Goal: Find specific page/section: Find specific page/section

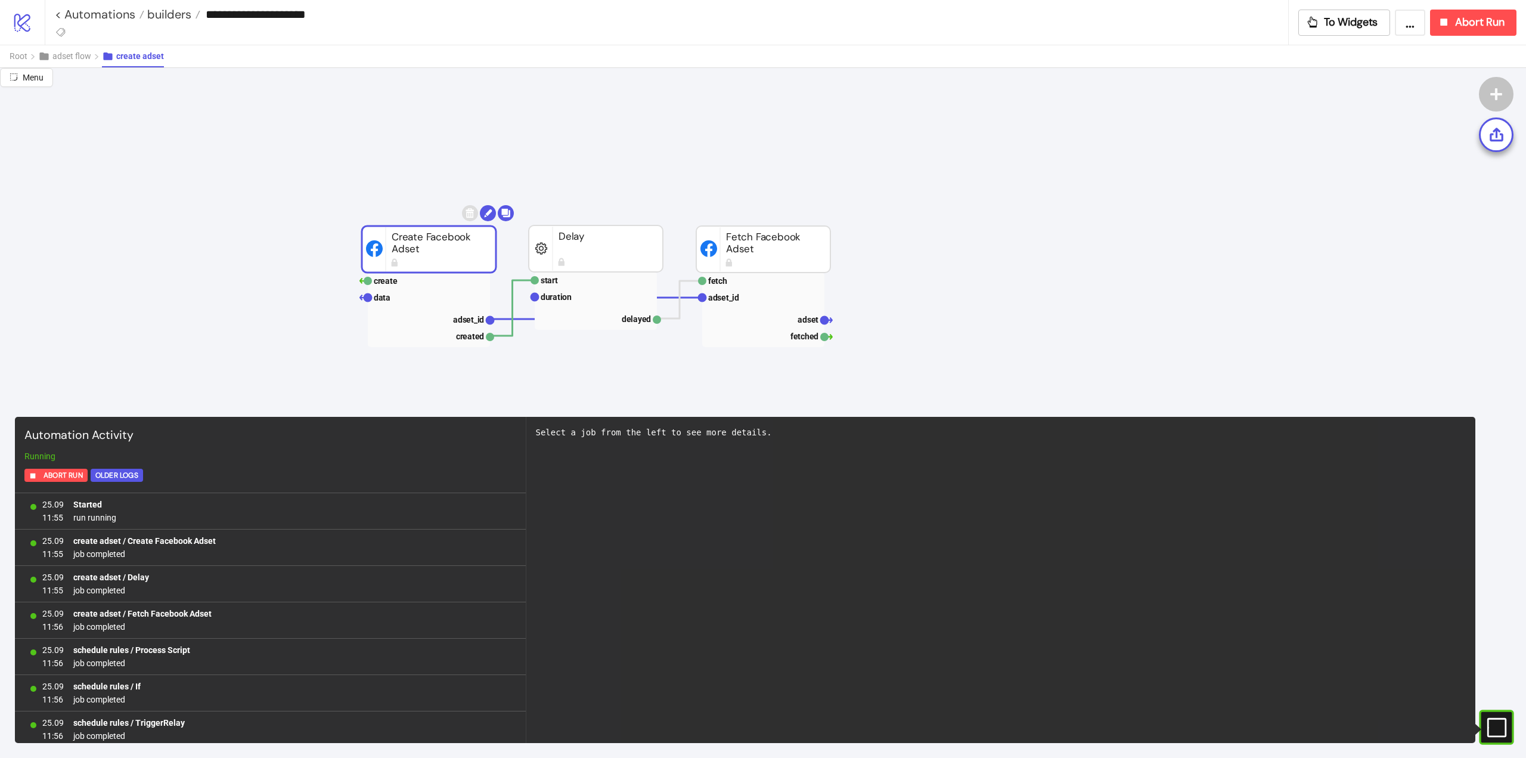
scroll to position [7496, 0]
click at [111, 20] on link "< Automations" at bounding box center [99, 14] width 89 height 12
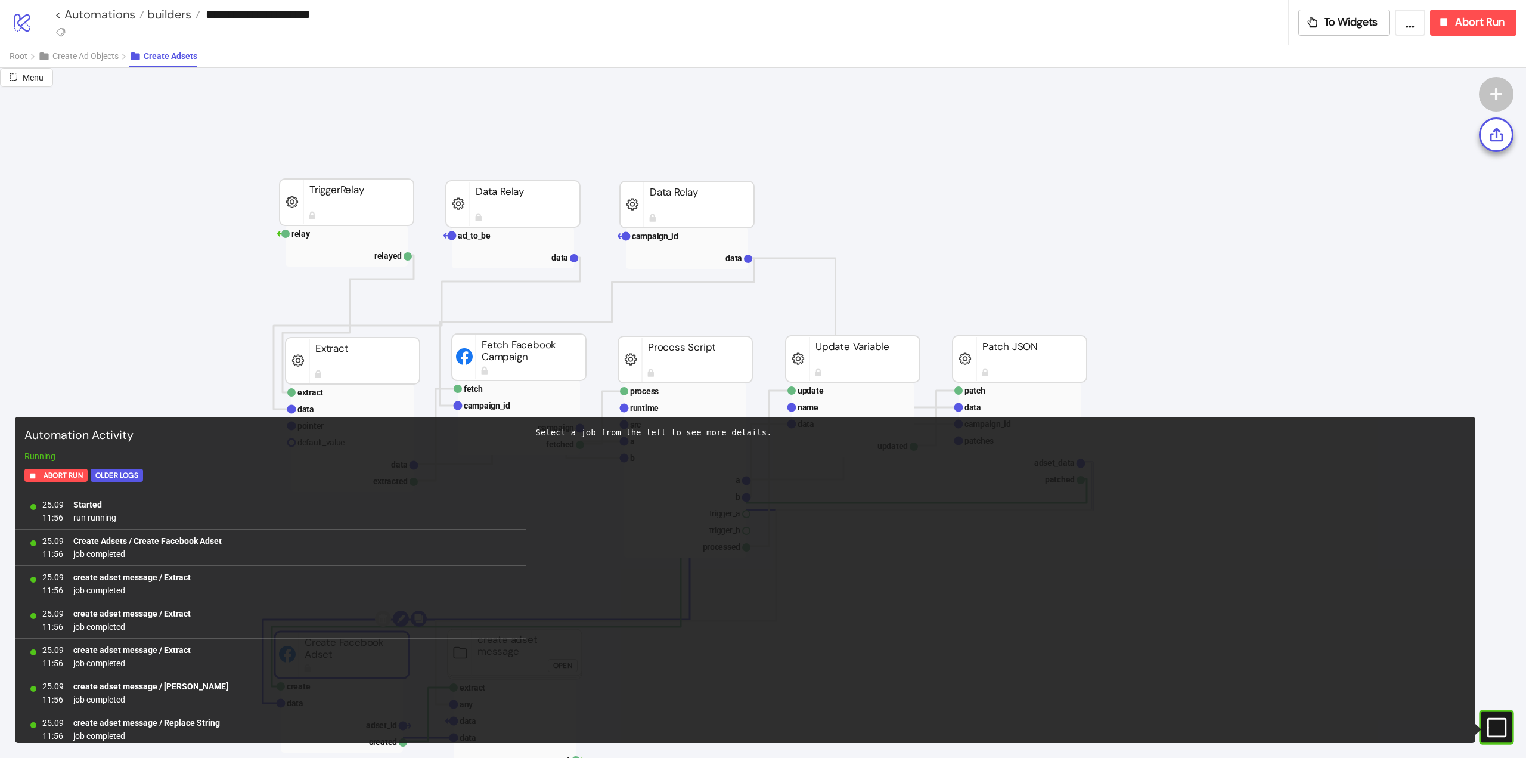
scroll to position [179, 0]
